Goal: Transaction & Acquisition: Subscribe to service/newsletter

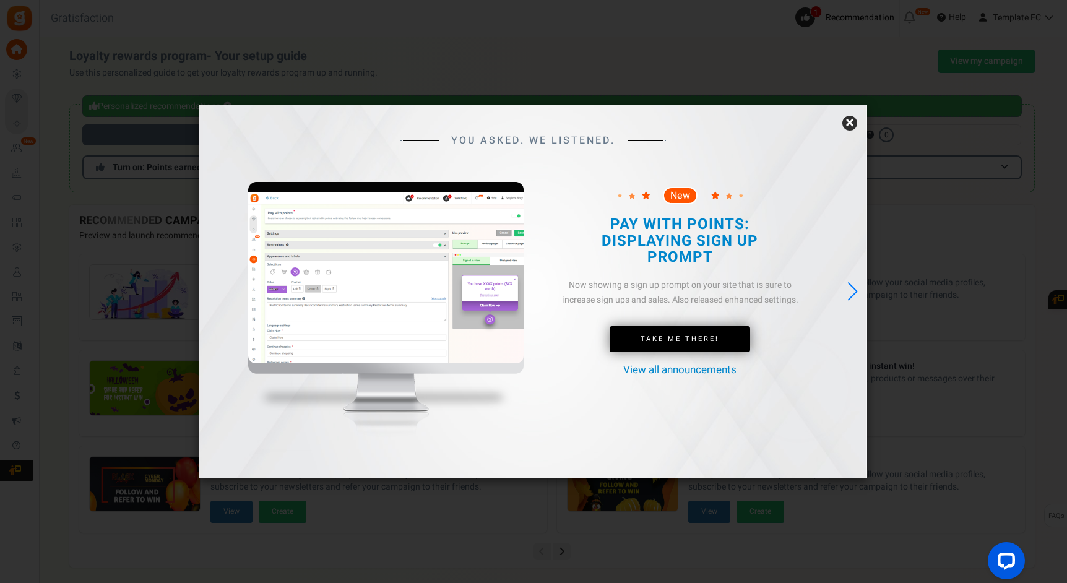
click at [850, 126] on link "×" at bounding box center [849, 123] width 15 height 15
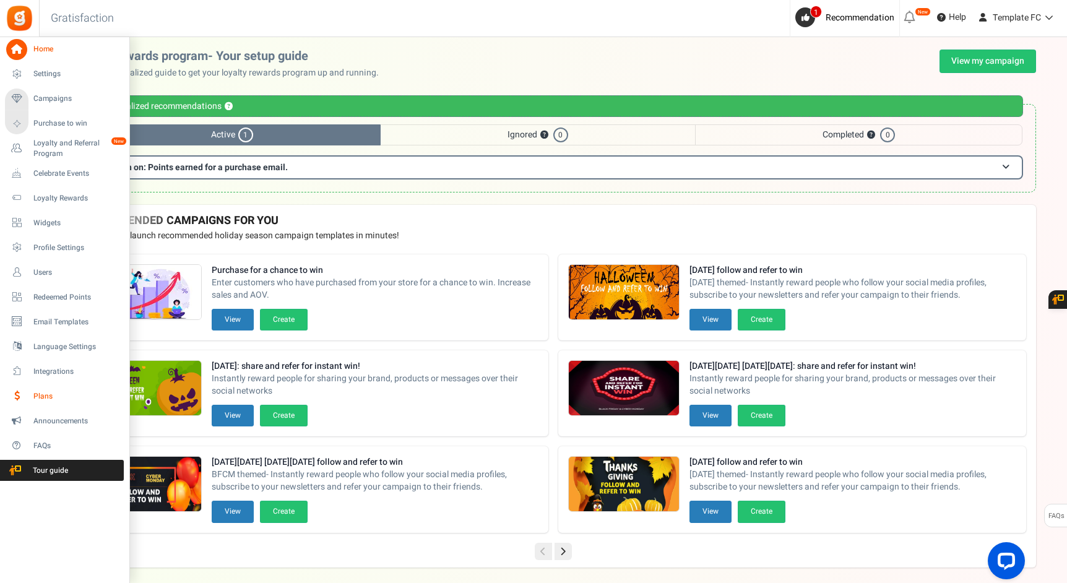
click at [48, 398] on span "Plans" at bounding box center [76, 396] width 87 height 11
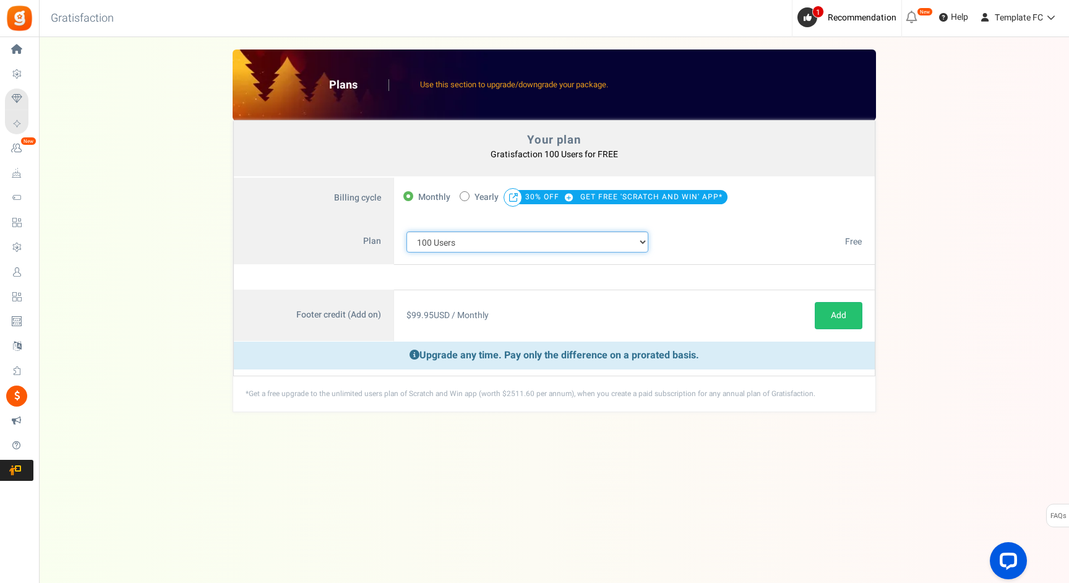
click at [490, 241] on select "100 Users 200 Users 500 Users 1000 Users 2000 Users 3000 Users 4000 Users 5000 …" at bounding box center [528, 241] width 243 height 21
click at [407, 231] on select "100 Users 200 Users 500 Users 1000 Users 2000 Users 3000 Users 4000 Users 5000 …" at bounding box center [528, 241] width 243 height 21
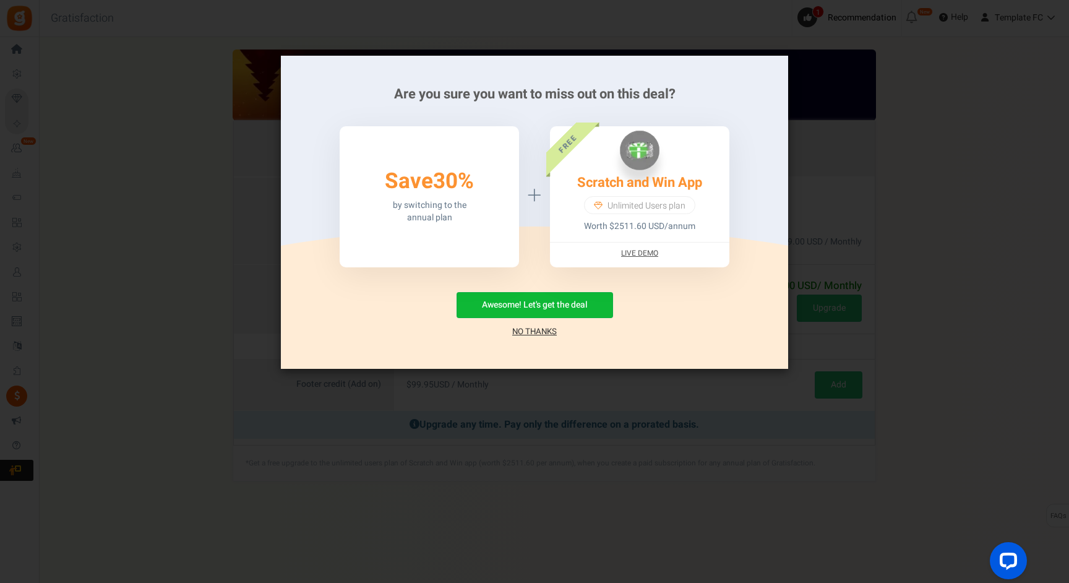
click at [523, 332] on link "No Thanks" at bounding box center [534, 331] width 45 height 12
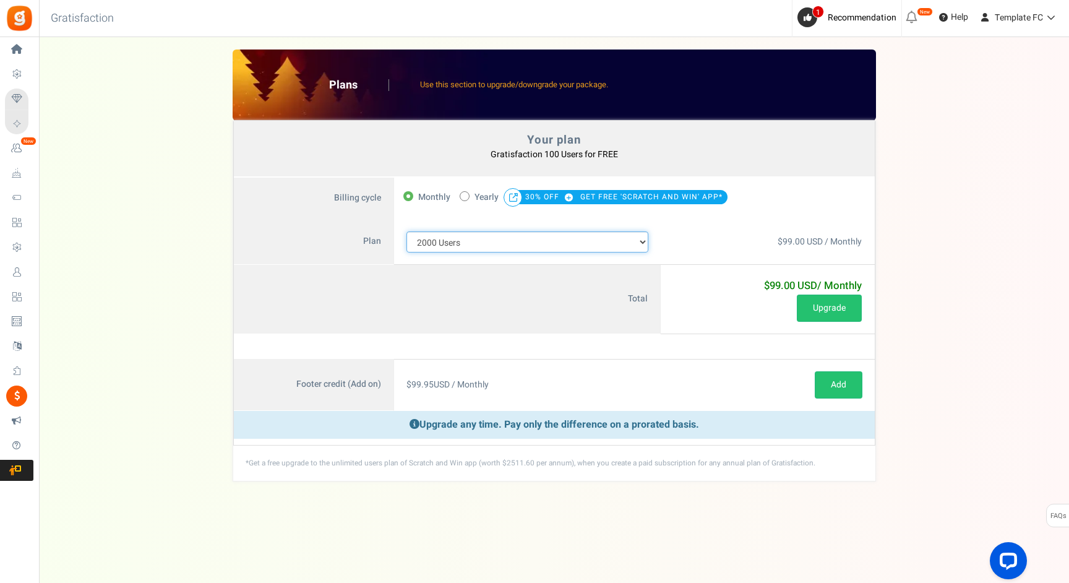
click at [551, 239] on select "100 Users 200 Users 500 Users 1000 Users 2000 Users 3000 Users 4000 Users 5000 …" at bounding box center [528, 241] width 243 height 21
select select "880"
click at [407, 231] on select "100 Users 200 Users 500 Users 1000 Users 2000 Users 3000 Users 4000 Users 5000 …" at bounding box center [528, 241] width 243 height 21
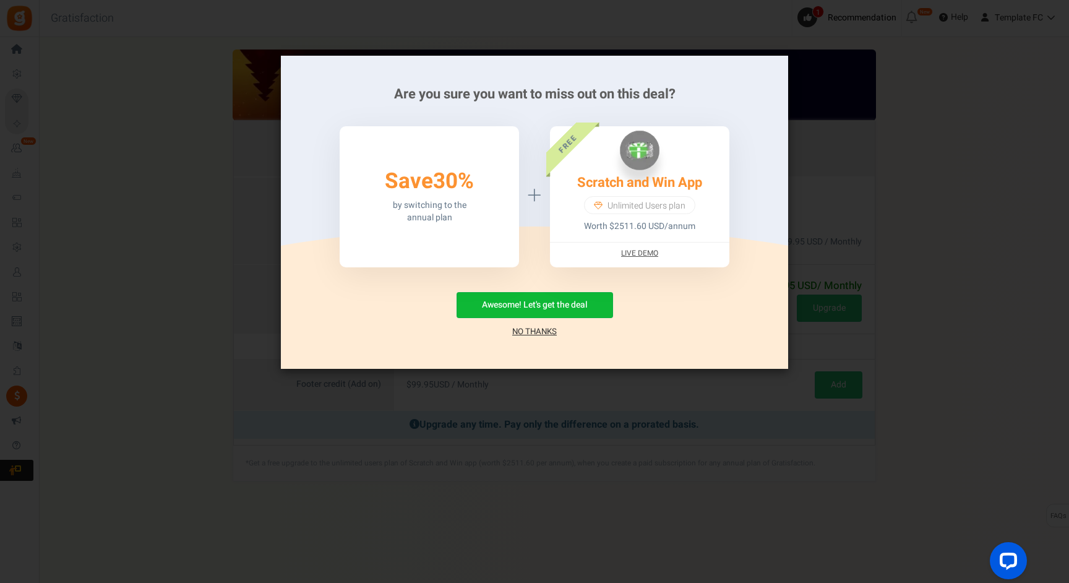
click at [539, 332] on link "No Thanks" at bounding box center [534, 331] width 45 height 12
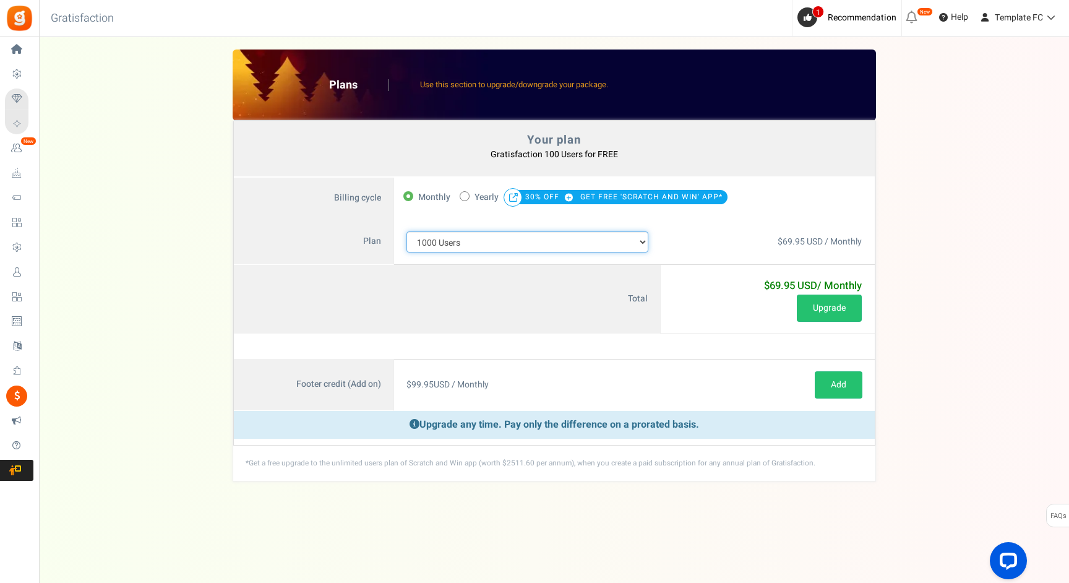
click at [535, 241] on select "100 Users 200 Users 500 Users 1000 Users 2000 Users 3000 Users 4000 Users 5000 …" at bounding box center [528, 241] width 243 height 21
click at [407, 231] on select "100 Users 200 Users 500 Users 1000 Users 2000 Users 3000 Users 4000 Users 5000 …" at bounding box center [528, 241] width 243 height 21
click at [465, 199] on span at bounding box center [465, 196] width 10 height 10
click at [465, 199] on input "50% OFF Limited time offer! Yearly 30% OFF GET FREE 'SCRATCH AND WIN' APP*" at bounding box center [464, 195] width 8 height 8
radio input "true"
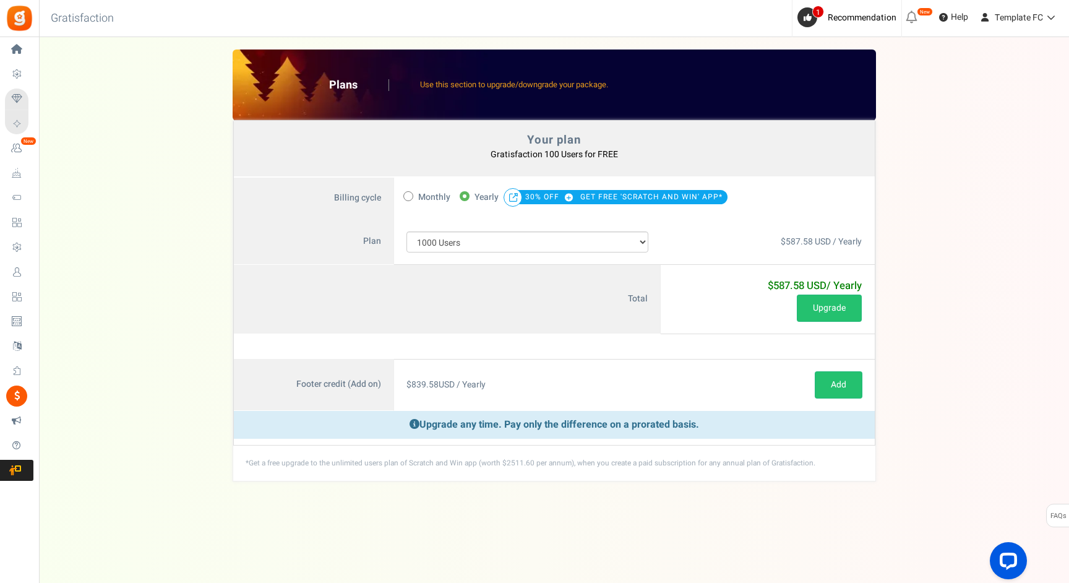
click at [422, 200] on span "Monthly" at bounding box center [434, 197] width 32 height 17
click at [411, 199] on input "Monthly" at bounding box center [407, 195] width 8 height 8
radio input "true"
click at [463, 196] on icon at bounding box center [464, 196] width 3 height 3
click at [463, 196] on input "50% OFF Limited time offer! Yearly 30% OFF GET FREE 'SCRATCH AND WIN' APP*" at bounding box center [464, 195] width 8 height 8
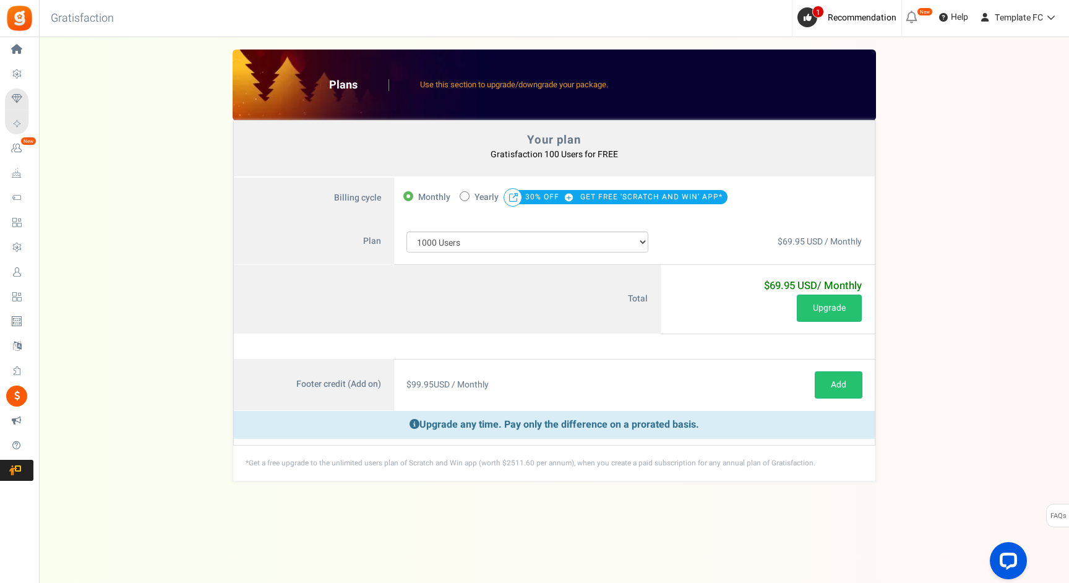
radio input "true"
click at [410, 197] on span at bounding box center [408, 196] width 10 height 10
click at [410, 197] on input "Monthly" at bounding box center [407, 195] width 8 height 8
radio input "true"
